Goal: Browse casually

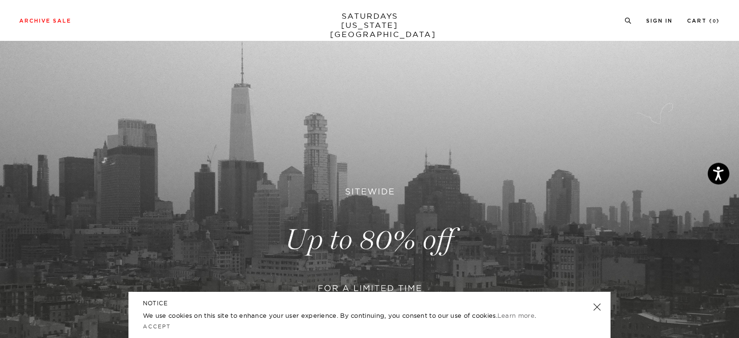
scroll to position [101, 0]
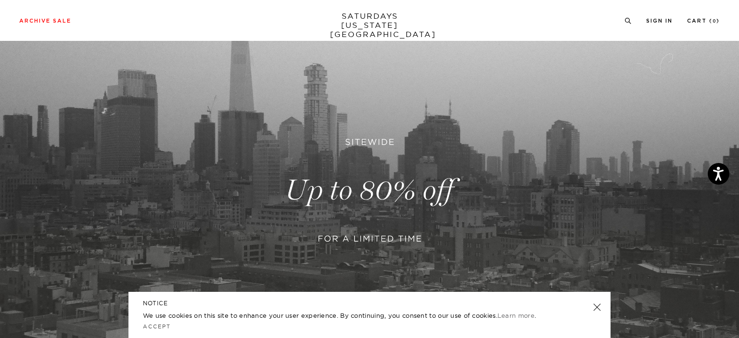
click at [596, 306] on link at bounding box center [596, 307] width 13 height 13
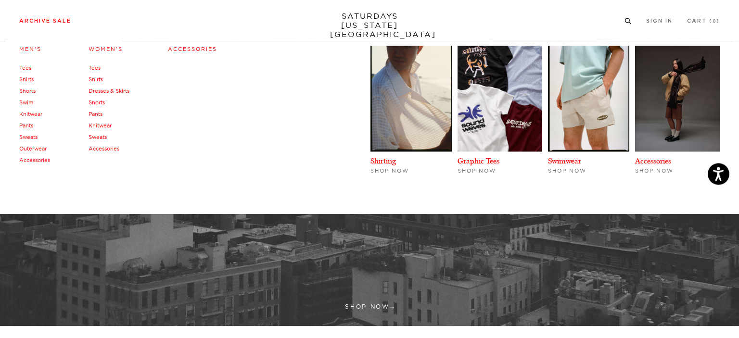
scroll to position [203, 0]
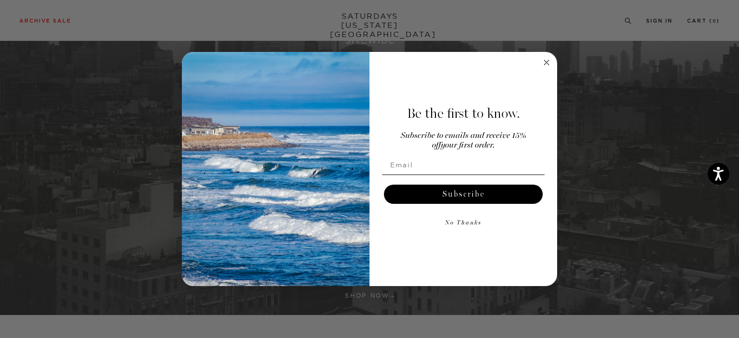
click at [550, 65] on circle "Close dialog" at bounding box center [546, 62] width 11 height 11
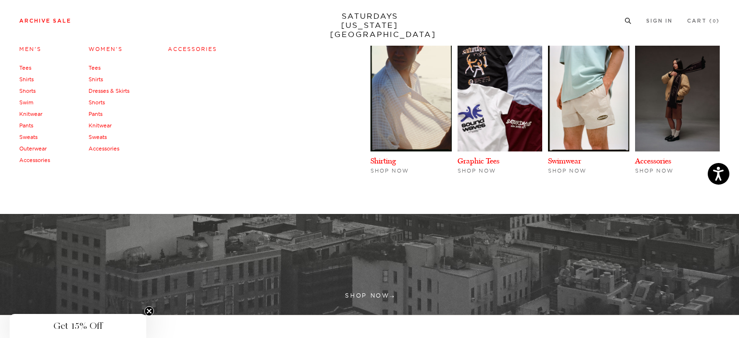
click at [34, 148] on link "Outerwear" at bounding box center [32, 148] width 27 height 7
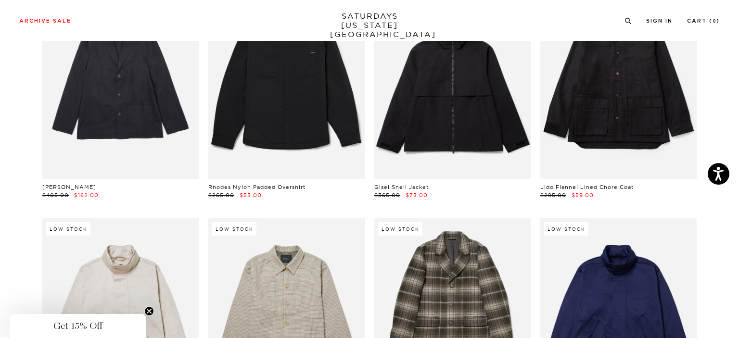
scroll to position [914, 0]
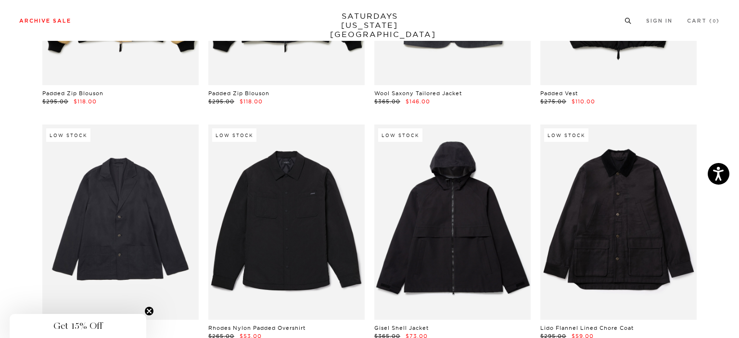
click at [626, 18] on icon at bounding box center [627, 19] width 7 height 6
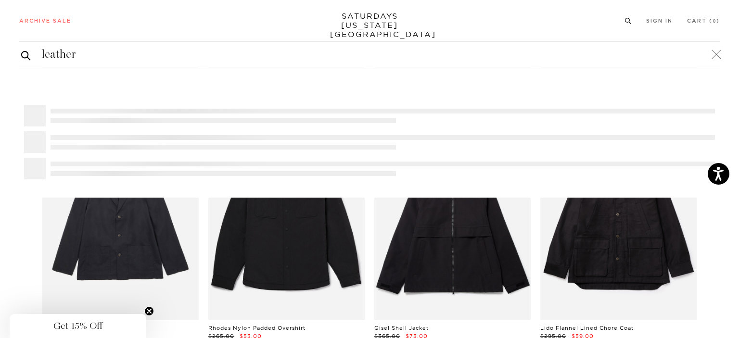
type input "leather"
click at [21, 50] on button "submit" at bounding box center [26, 56] width 10 height 12
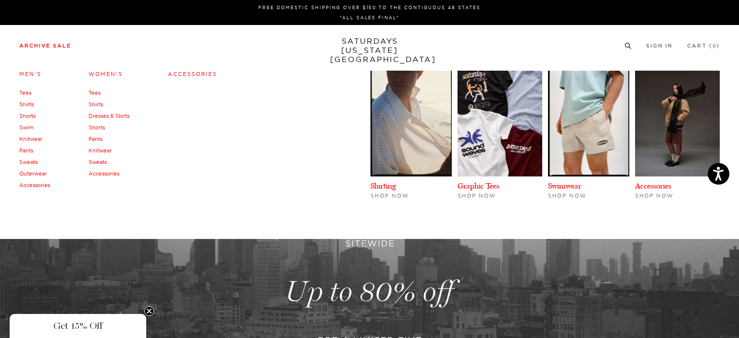
click at [34, 139] on link "Knitwear" at bounding box center [30, 139] width 23 height 7
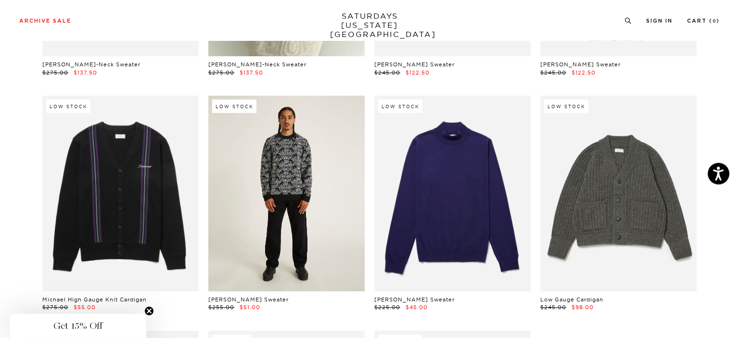
scroll to position [146, 0]
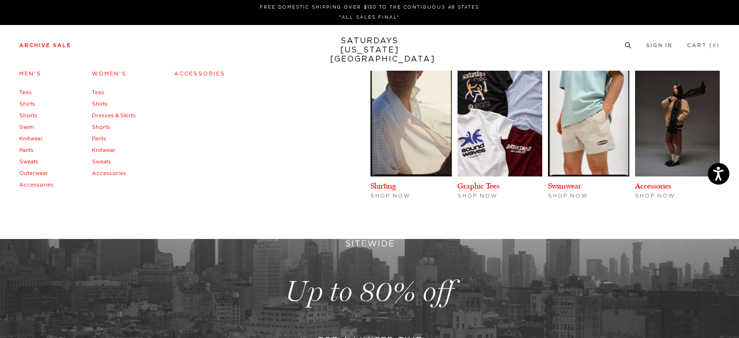
click at [29, 152] on link "Pants" at bounding box center [26, 150] width 14 height 5
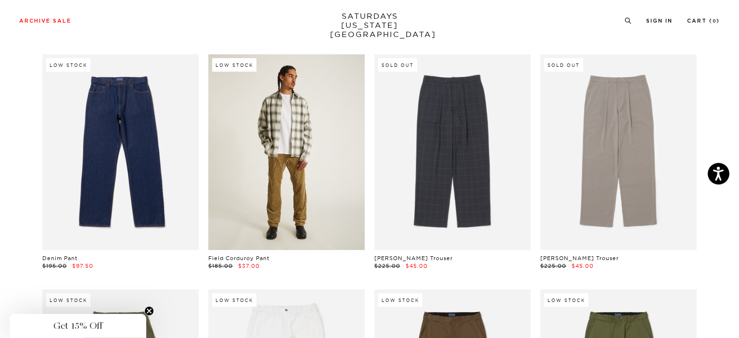
scroll to position [304, 0]
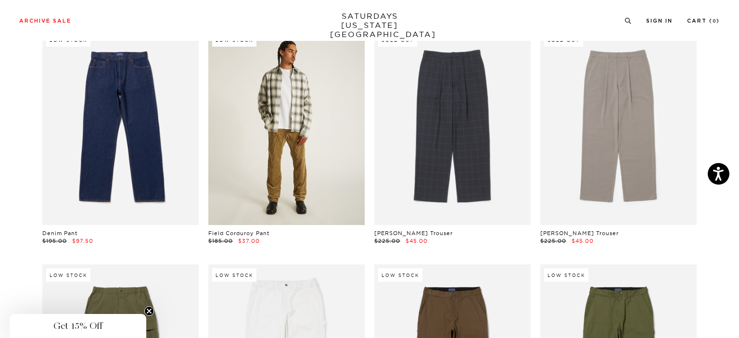
click at [304, 152] on link at bounding box center [286, 126] width 156 height 195
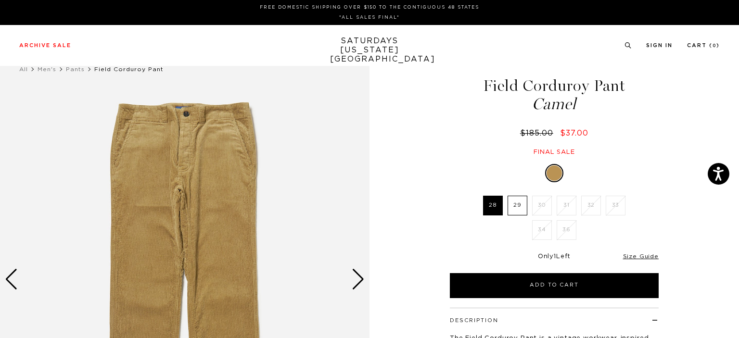
click at [361, 281] on div "Next slide" at bounding box center [358, 279] width 13 height 21
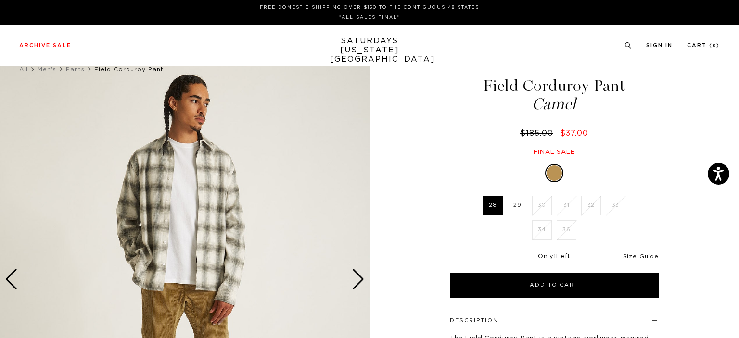
click at [360, 279] on div "Next slide" at bounding box center [358, 279] width 13 height 21
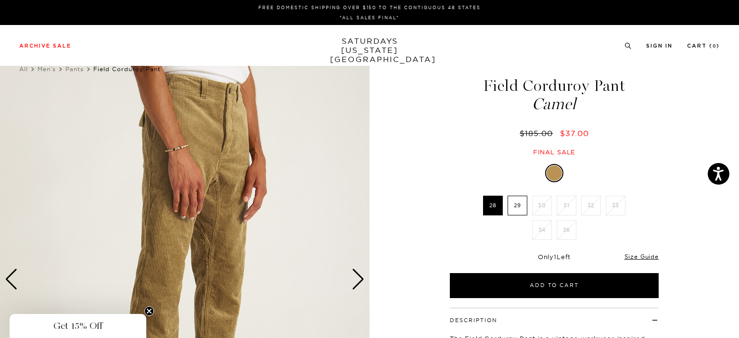
click at [359, 276] on div "Next slide" at bounding box center [358, 279] width 13 height 21
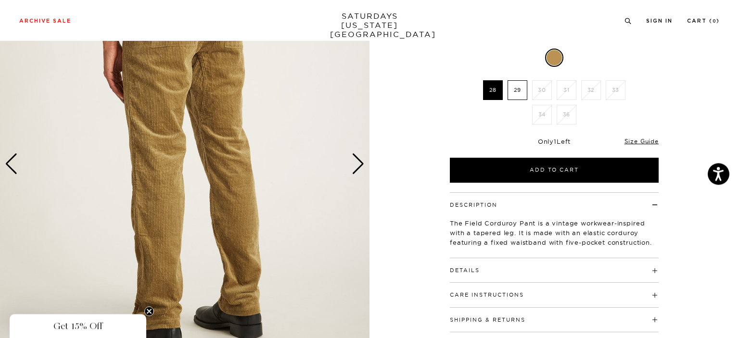
scroll to position [152, 0]
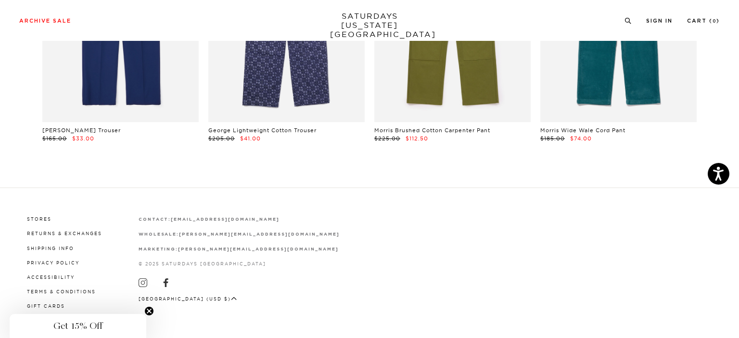
scroll to position [889, 0]
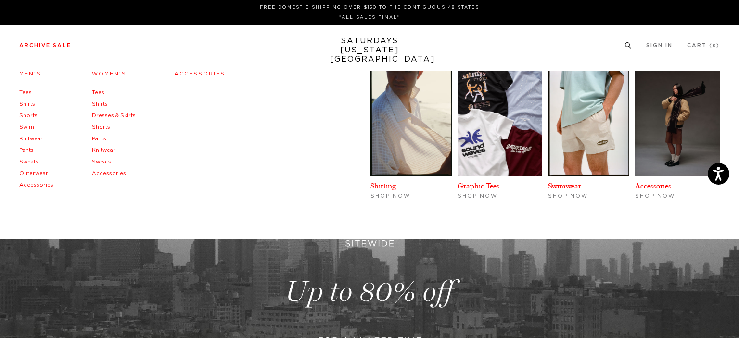
click at [34, 184] on link "Accessories" at bounding box center [36, 184] width 34 height 5
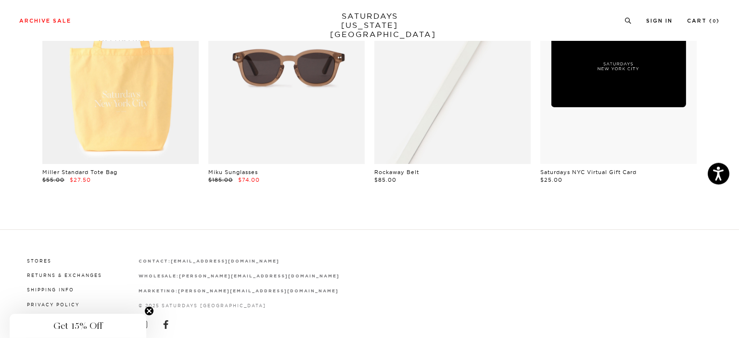
scroll to position [654, 0]
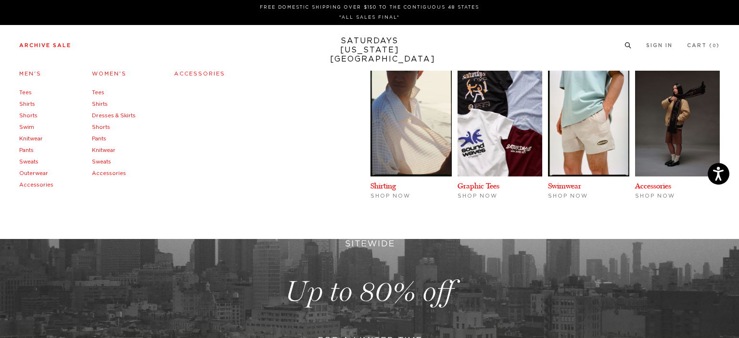
click at [30, 139] on link "Knitwear" at bounding box center [31, 138] width 24 height 5
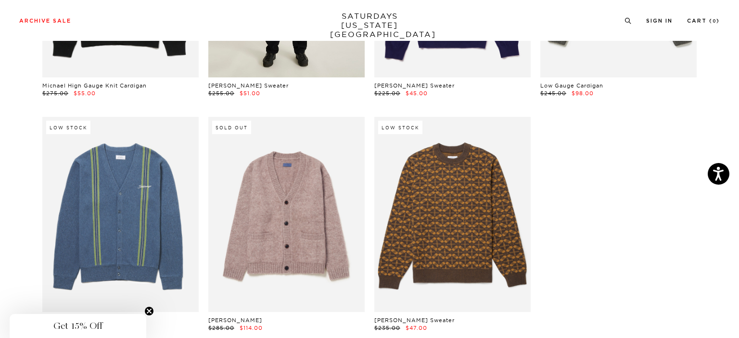
scroll to position [457, 0]
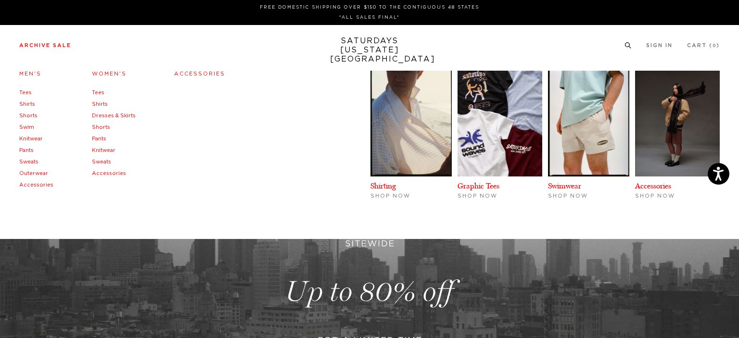
click at [24, 104] on link "Shirts" at bounding box center [27, 103] width 16 height 5
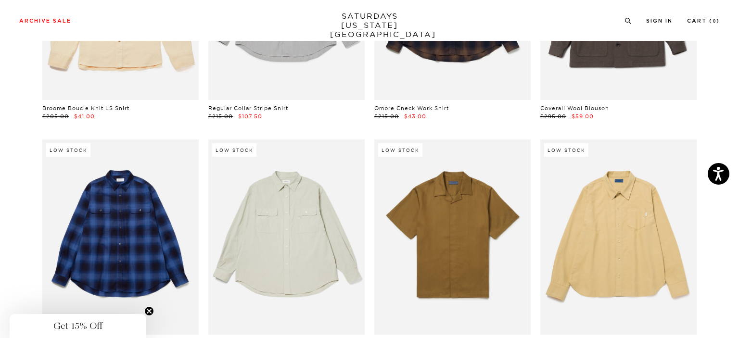
scroll to position [3048, 0]
